Goal: Task Accomplishment & Management: Use online tool/utility

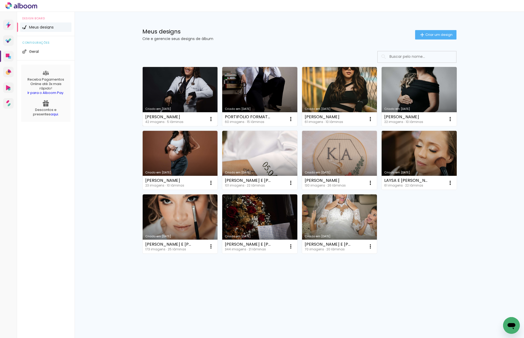
click at [174, 79] on link "Criado em [DATE]" at bounding box center [180, 96] width 75 height 59
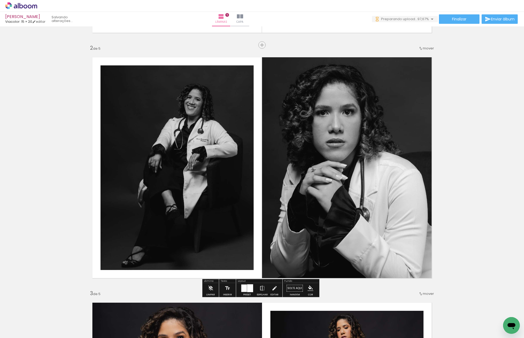
scroll to position [0, 781]
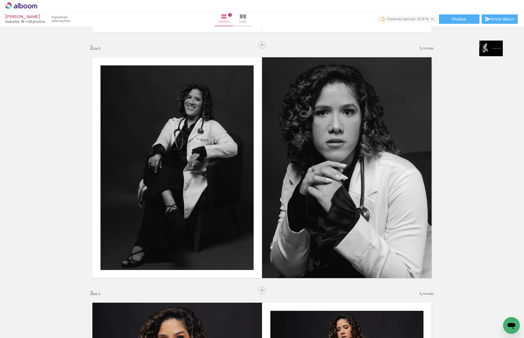
drag, startPoint x: 502, startPoint y: 316, endPoint x: 495, endPoint y: 57, distance: 260.0
click at [495, 57] on quentale-workspace at bounding box center [262, 169] width 524 height 338
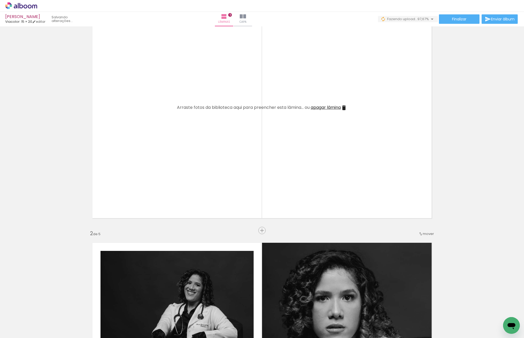
scroll to position [0, 0]
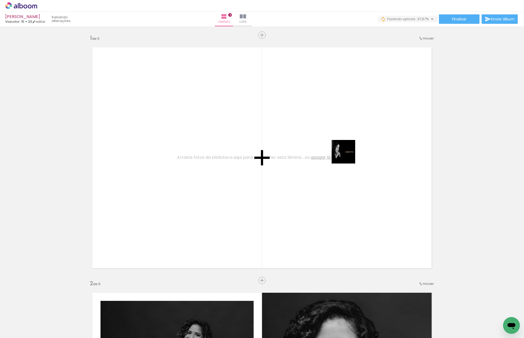
drag, startPoint x: 494, startPoint y: 316, endPoint x: 335, endPoint y: 149, distance: 230.7
click at [336, 149] on quentale-workspace at bounding box center [262, 169] width 524 height 338
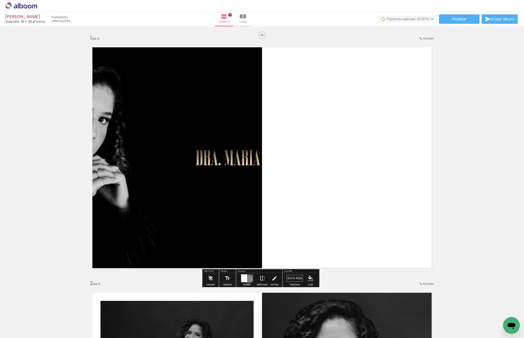
click at [247, 279] on quentale-layouter at bounding box center [247, 279] width 12 height 8
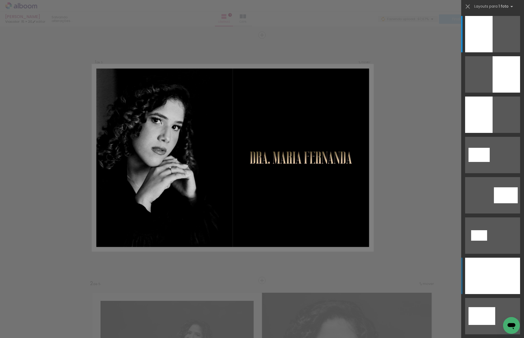
click at [485, 279] on div at bounding box center [492, 276] width 55 height 36
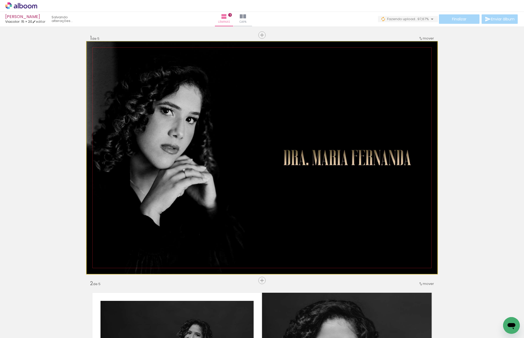
click at [427, 182] on quentale-photo at bounding box center [262, 158] width 351 height 232
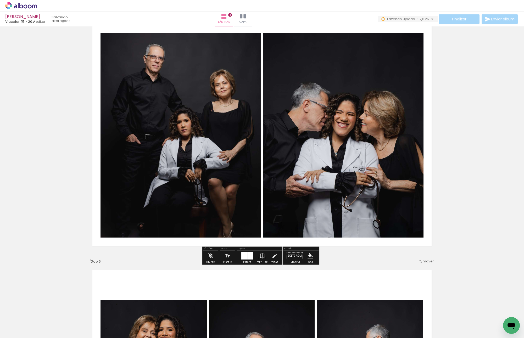
scroll to position [968, 0]
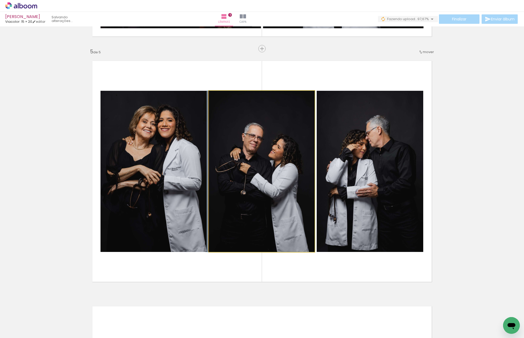
drag, startPoint x: 288, startPoint y: 168, endPoint x: 283, endPoint y: 168, distance: 5.2
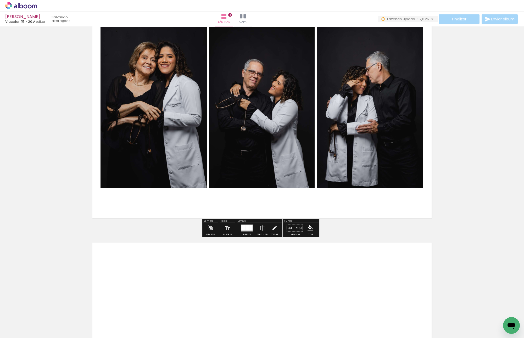
scroll to position [1084, 0]
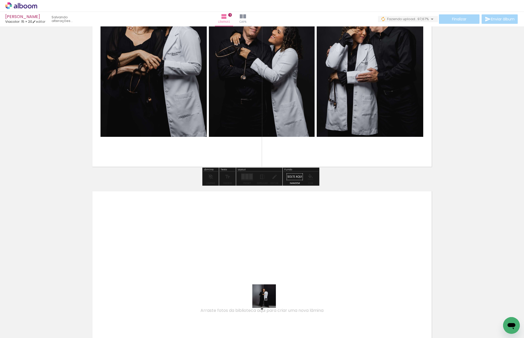
drag, startPoint x: 275, startPoint y: 323, endPoint x: 328, endPoint y: 328, distance: 52.8
click at [229, 254] on quentale-workspace at bounding box center [262, 169] width 524 height 338
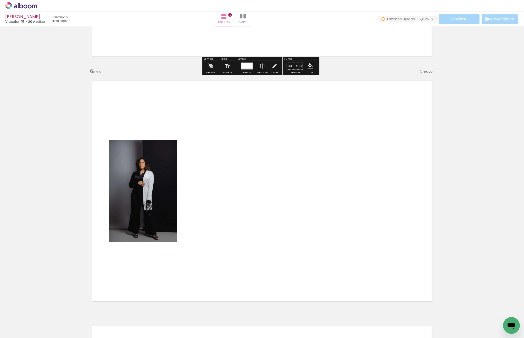
scroll to position [1220, 0]
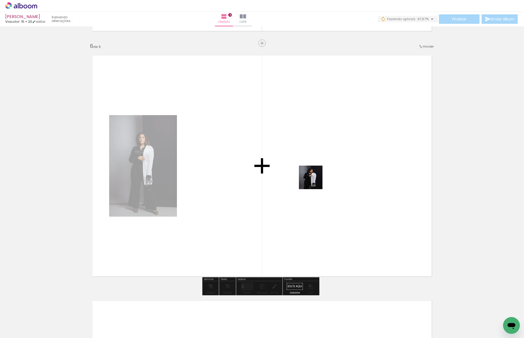
drag, startPoint x: 335, startPoint y: 324, endPoint x: 314, endPoint y: 169, distance: 156.9
click at [310, 167] on quentale-workspace at bounding box center [262, 169] width 524 height 338
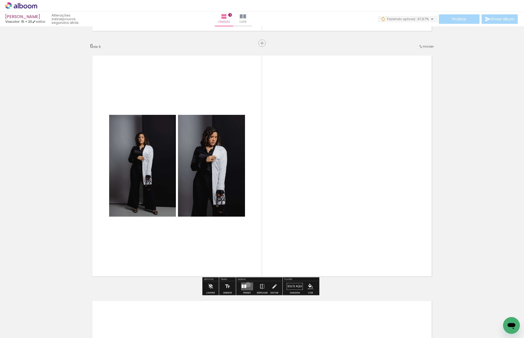
click at [247, 285] on quentale-layouter at bounding box center [247, 287] width 12 height 8
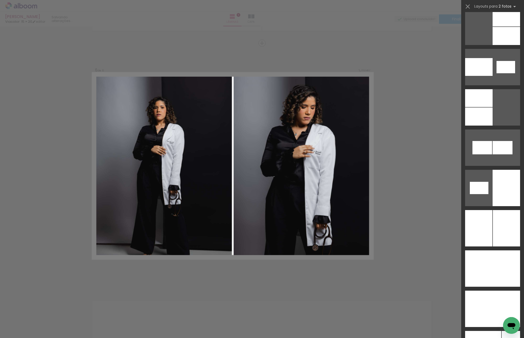
scroll to position [2932, 0]
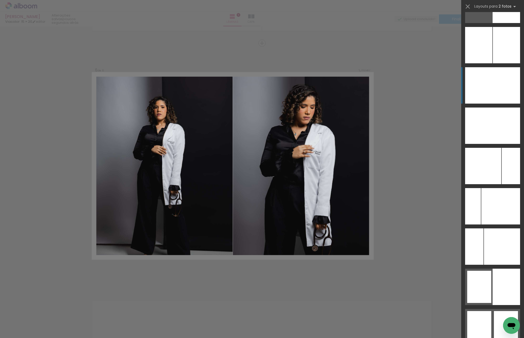
click at [502, 63] on div at bounding box center [506, 45] width 27 height 36
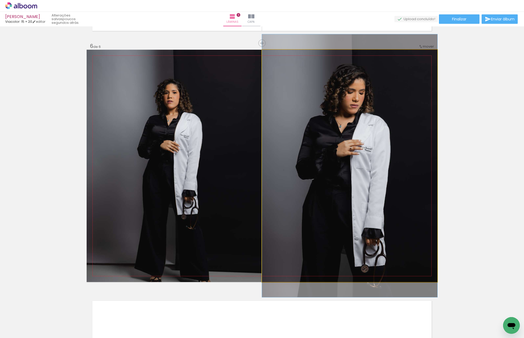
click at [406, 134] on quentale-photo at bounding box center [349, 166] width 175 height 232
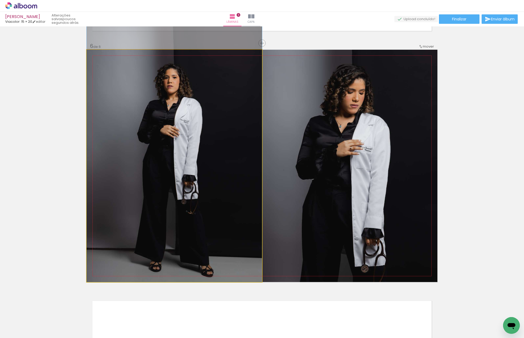
drag, startPoint x: 182, startPoint y: 137, endPoint x: 182, endPoint y: 108, distance: 29.6
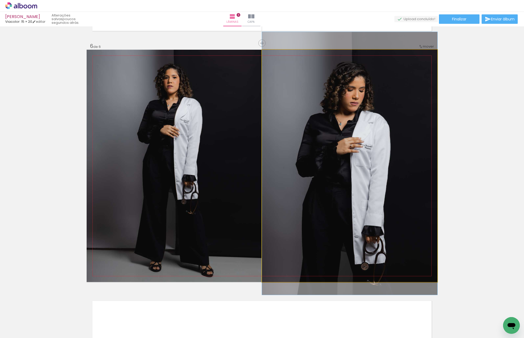
drag, startPoint x: 365, startPoint y: 163, endPoint x: 363, endPoint y: 161, distance: 3.2
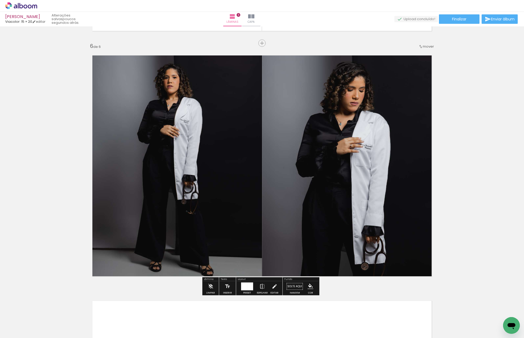
scroll to position [0, 781]
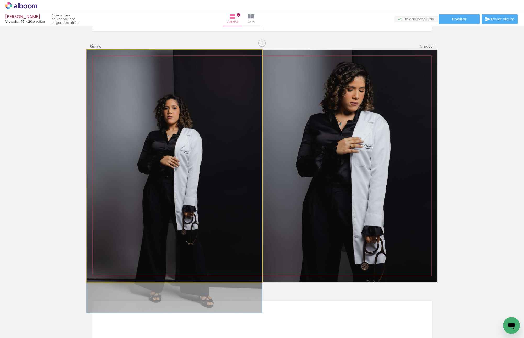
drag, startPoint x: 159, startPoint y: 148, endPoint x: 283, endPoint y: 220, distance: 142.6
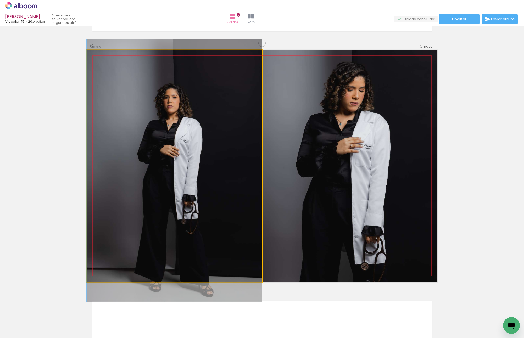
drag, startPoint x: 180, startPoint y: 173, endPoint x: 177, endPoint y: 162, distance: 11.6
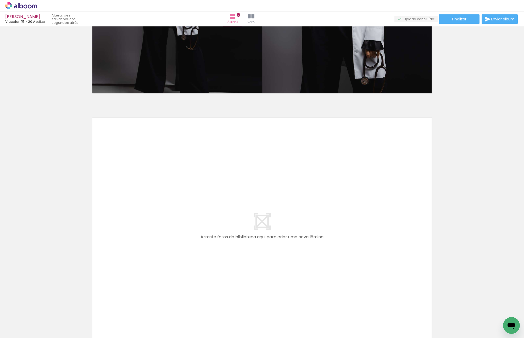
scroll to position [0, 467]
click at [269, 222] on quentale-layouter at bounding box center [262, 228] width 351 height 232
drag, startPoint x: 235, startPoint y: 322, endPoint x: 280, endPoint y: 314, distance: 45.8
click at [228, 248] on quentale-workspace at bounding box center [262, 169] width 524 height 338
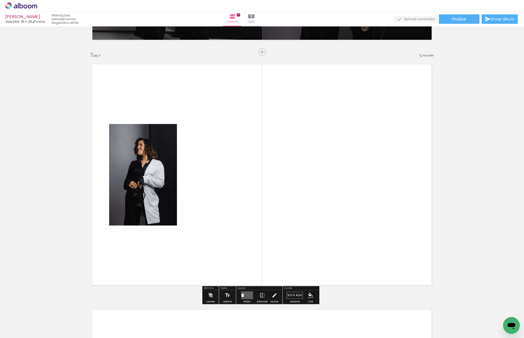
scroll to position [1465, 0]
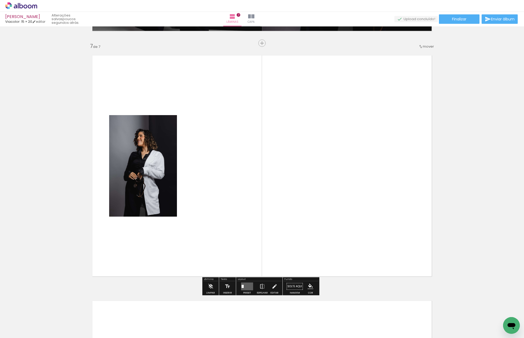
drag, startPoint x: 294, startPoint y: 323, endPoint x: 309, endPoint y: 163, distance: 160.6
click at [309, 165] on quentale-workspace at bounding box center [262, 169] width 524 height 338
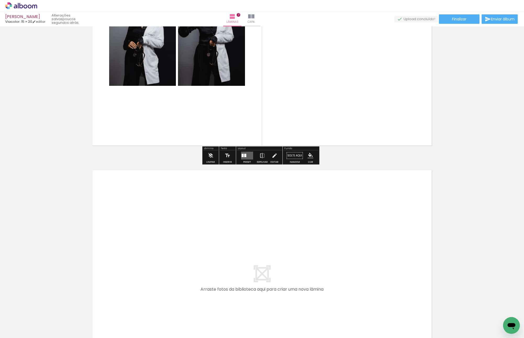
drag, startPoint x: 324, startPoint y: 290, endPoint x: 365, endPoint y: 321, distance: 51.9
click at [287, 266] on quentale-workspace at bounding box center [262, 169] width 524 height 338
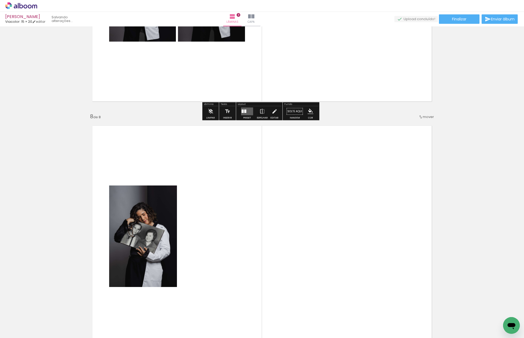
scroll to position [1711, 0]
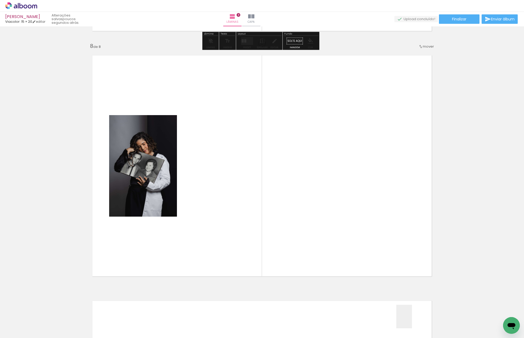
drag, startPoint x: 412, startPoint y: 321, endPoint x: 461, endPoint y: 304, distance: 51.6
click at [320, 183] on quentale-workspace at bounding box center [262, 169] width 524 height 338
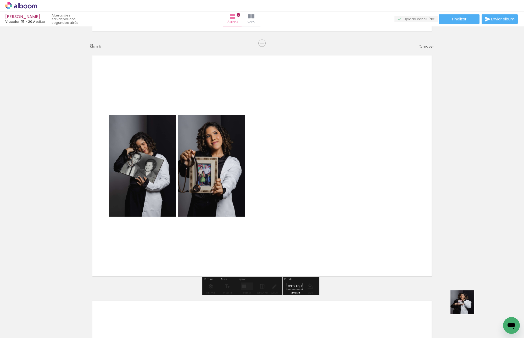
drag, startPoint x: 466, startPoint y: 306, endPoint x: 377, endPoint y: 206, distance: 133.7
click at [377, 194] on quentale-workspace at bounding box center [262, 169] width 524 height 338
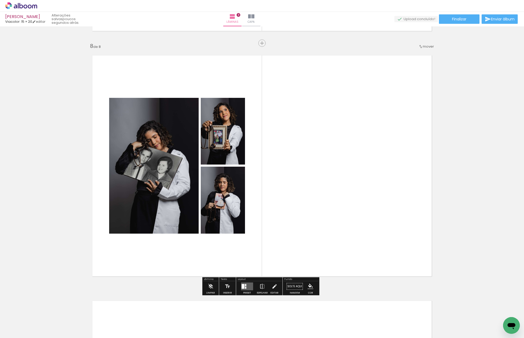
scroll to position [0, 624]
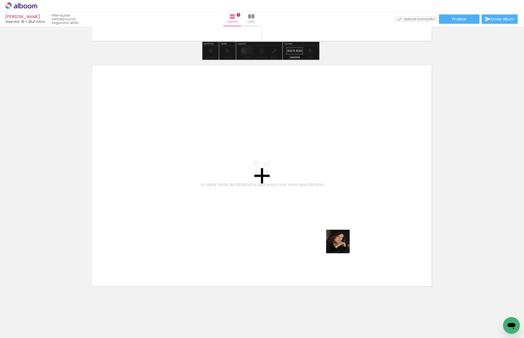
drag, startPoint x: 369, startPoint y: 327, endPoint x: 283, endPoint y: 199, distance: 153.7
click at [283, 199] on quentale-workspace at bounding box center [262, 169] width 524 height 338
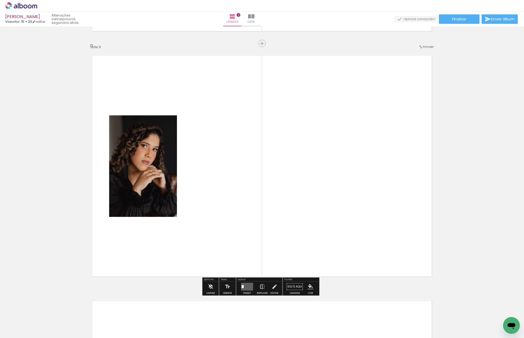
scroll to position [1956, 0]
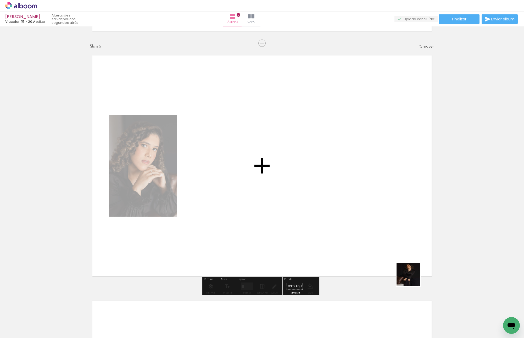
drag, startPoint x: 427, startPoint y: 316, endPoint x: 434, endPoint y: 271, distance: 45.3
click at [345, 197] on quentale-workspace at bounding box center [262, 169] width 524 height 338
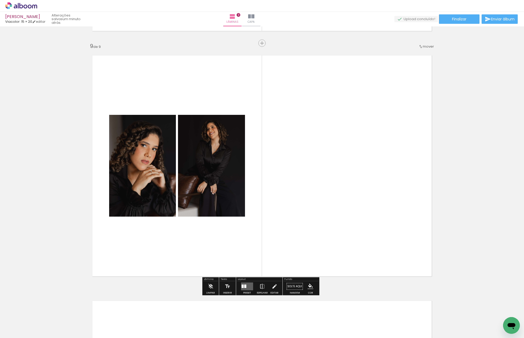
click at [497, 323] on quentale-thumb at bounding box center [483, 320] width 29 height 30
drag, startPoint x: 488, startPoint y: 321, endPoint x: 360, endPoint y: 257, distance: 143.6
click at [318, 155] on quentale-workspace at bounding box center [262, 169] width 524 height 338
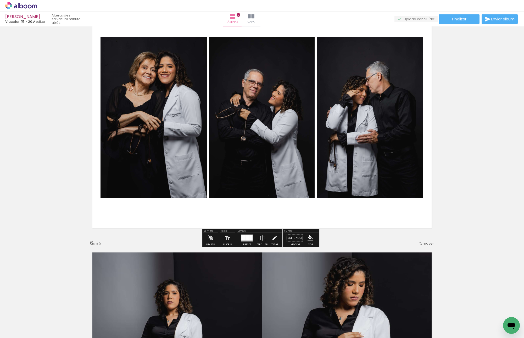
scroll to position [1040, 0]
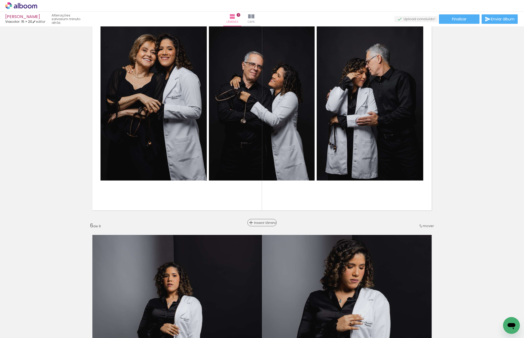
click at [258, 225] on div "Inserir lâmina" at bounding box center [262, 223] width 28 height 6
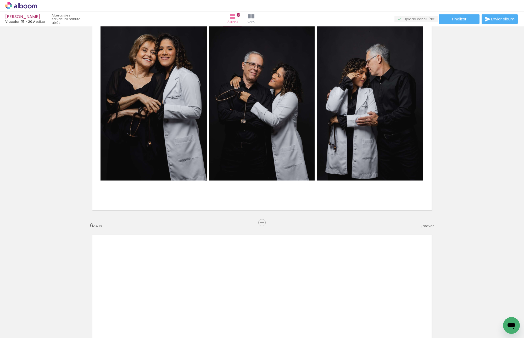
drag, startPoint x: 373, startPoint y: 269, endPoint x: 377, endPoint y: 263, distance: 6.8
click at [368, 262] on quentale-workspace at bounding box center [262, 169] width 524 height 338
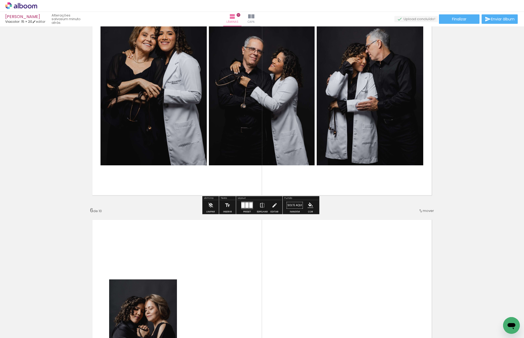
scroll to position [1066, 0]
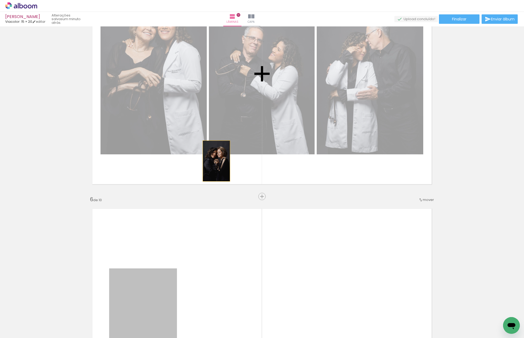
drag, startPoint x: 153, startPoint y: 288, endPoint x: 214, endPoint y: 161, distance: 141.3
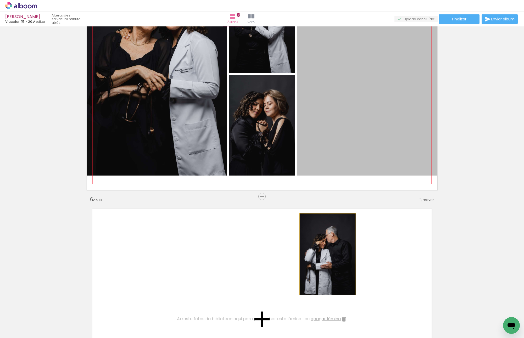
drag, startPoint x: 349, startPoint y: 126, endPoint x: 324, endPoint y: 255, distance: 132.0
click at [324, 255] on div "Inserir lâmina 1 de 10 Inserir lâmina 2 de 10 Inserir lâmina 3 de 10 Inserir lâ…" at bounding box center [262, 312] width 524 height 2701
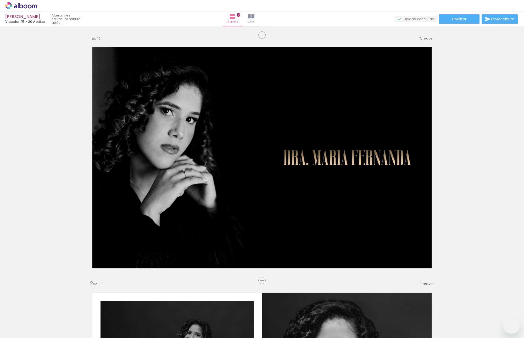
click at [0, 0] on slot at bounding box center [0, 0] width 0 height 0
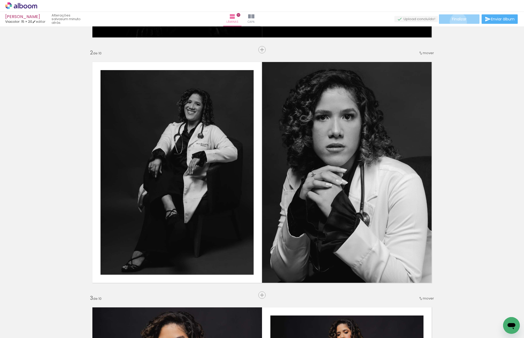
click at [456, 21] on span "Finalizar" at bounding box center [459, 19] width 14 height 4
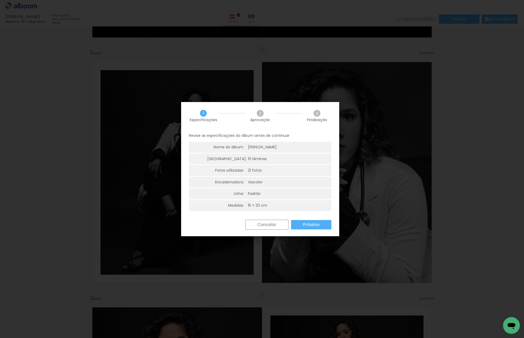
click at [0, 0] on slot "Próximo" at bounding box center [0, 0] width 0 height 0
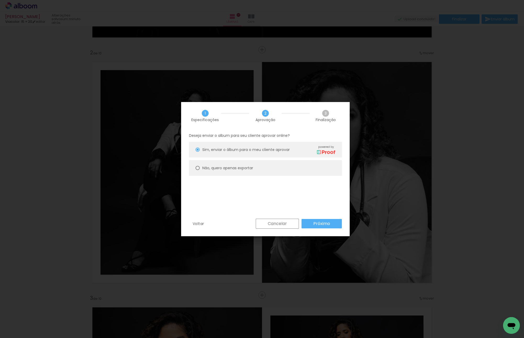
click at [0, 0] on slot "Não, quero apenas exportar" at bounding box center [0, 0] width 0 height 0
type paper-radio-button "on"
click at [320, 229] on div "Voltar Cancelar Próximo" at bounding box center [265, 228] width 169 height 18
click at [0, 0] on slot "Próximo" at bounding box center [0, 0] width 0 height 0
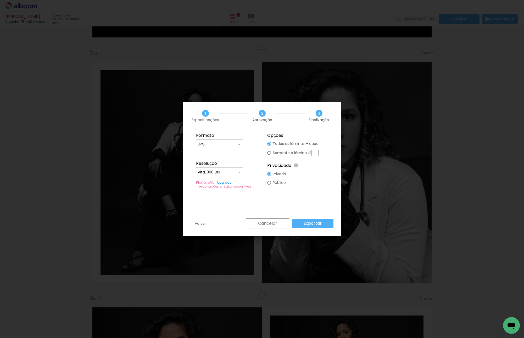
click at [0, 0] on slot "Exportar" at bounding box center [0, 0] width 0 height 0
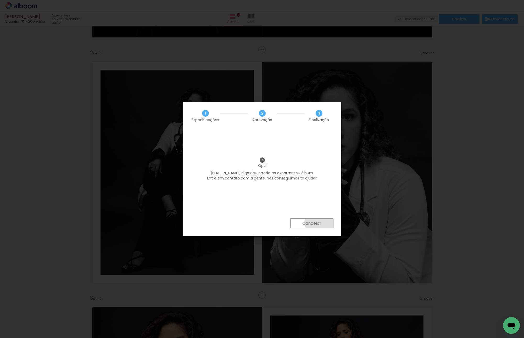
click at [0, 0] on slot "Cancelar" at bounding box center [0, 0] width 0 height 0
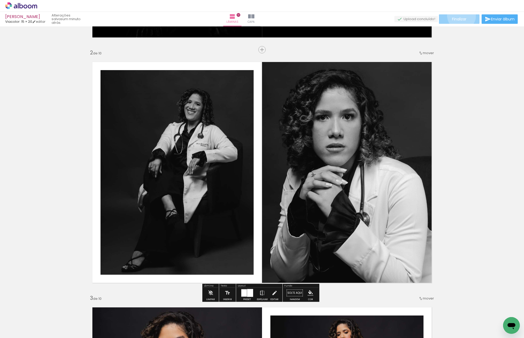
click at [460, 16] on paper-button "Finalizar" at bounding box center [459, 18] width 41 height 9
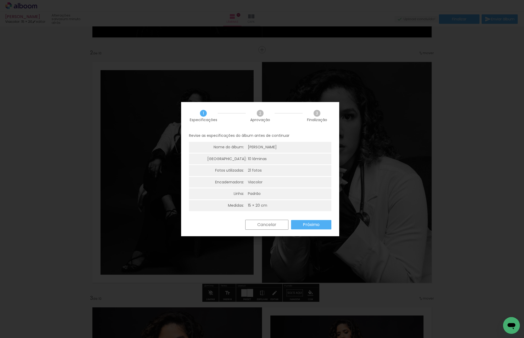
click at [298, 225] on paper-button "Próximo" at bounding box center [311, 224] width 40 height 9
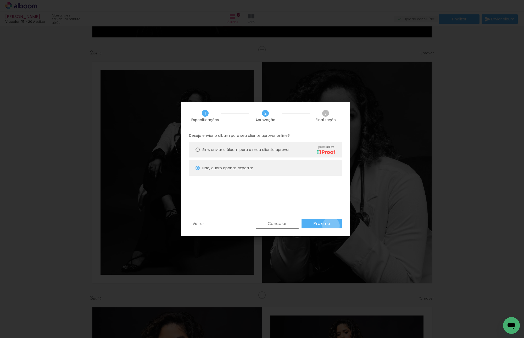
click at [331, 226] on paper-button "Próximo" at bounding box center [322, 223] width 40 height 9
type input "Alta, 300 DPI"
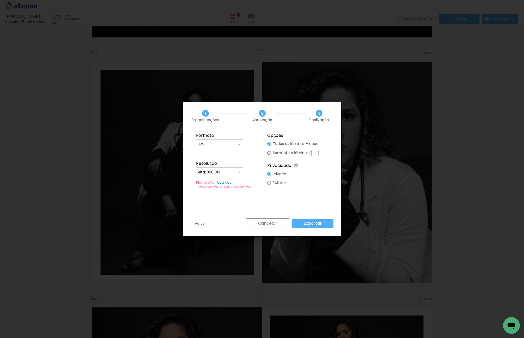
click at [328, 223] on paper-button "Exportar" at bounding box center [313, 223] width 42 height 9
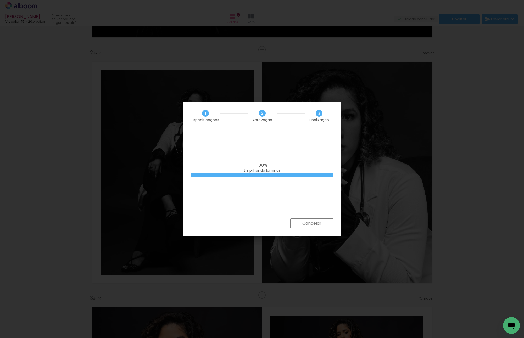
click at [275, 160] on div "100% Empilhando lâminas" at bounding box center [262, 174] width 158 height 89
click at [277, 176] on div at bounding box center [262, 175] width 142 height 4
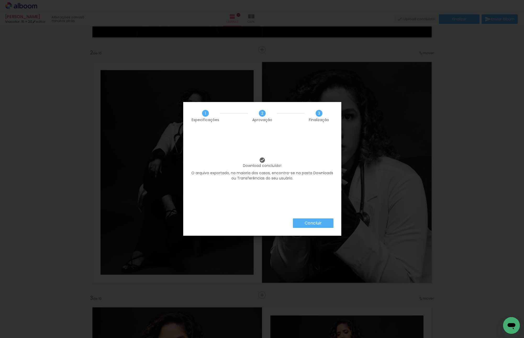
click at [331, 223] on paper-button "Concluir" at bounding box center [313, 223] width 41 height 9
